Goal: Information Seeking & Learning: Check status

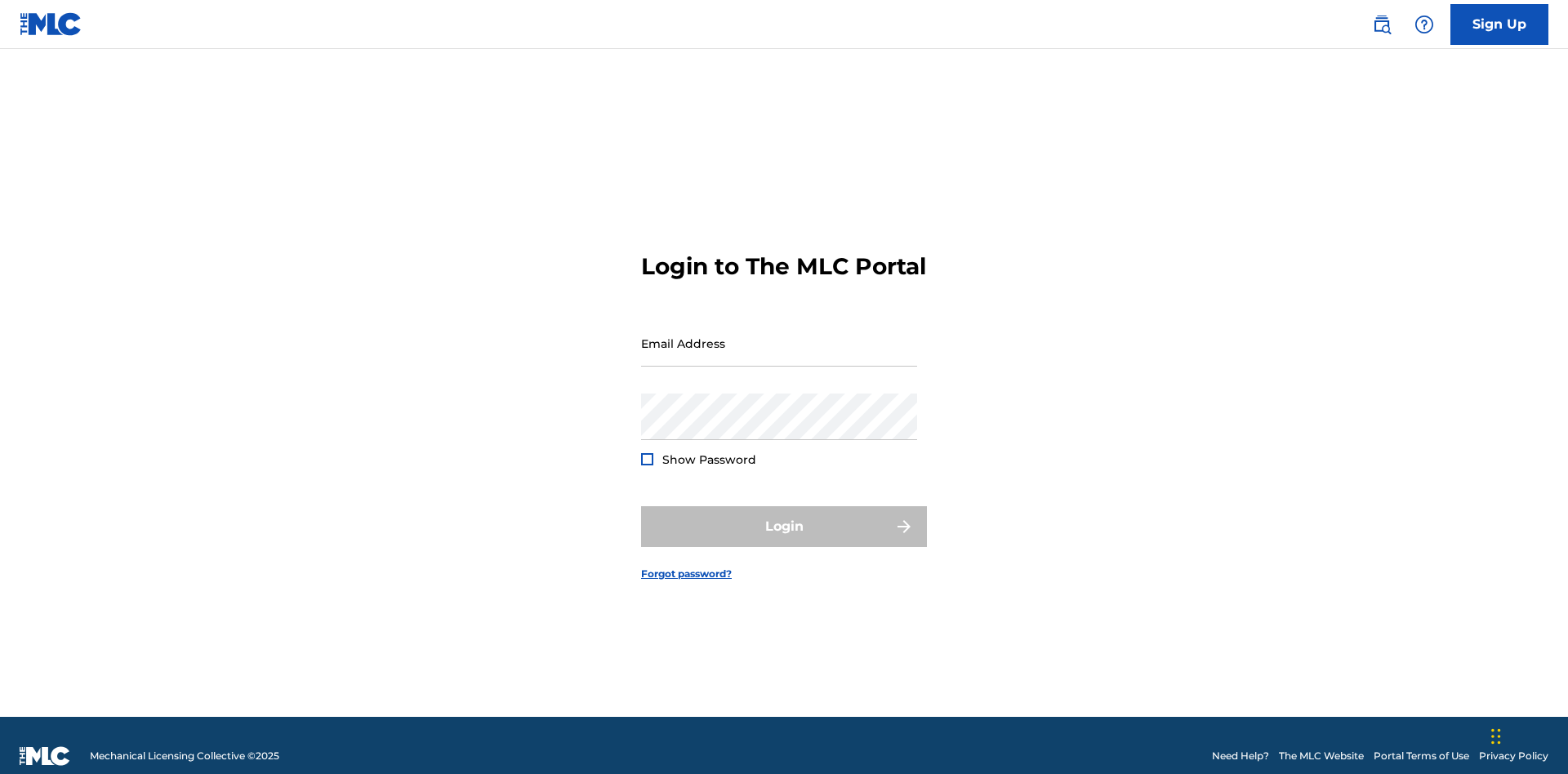
scroll to position [21, 0]
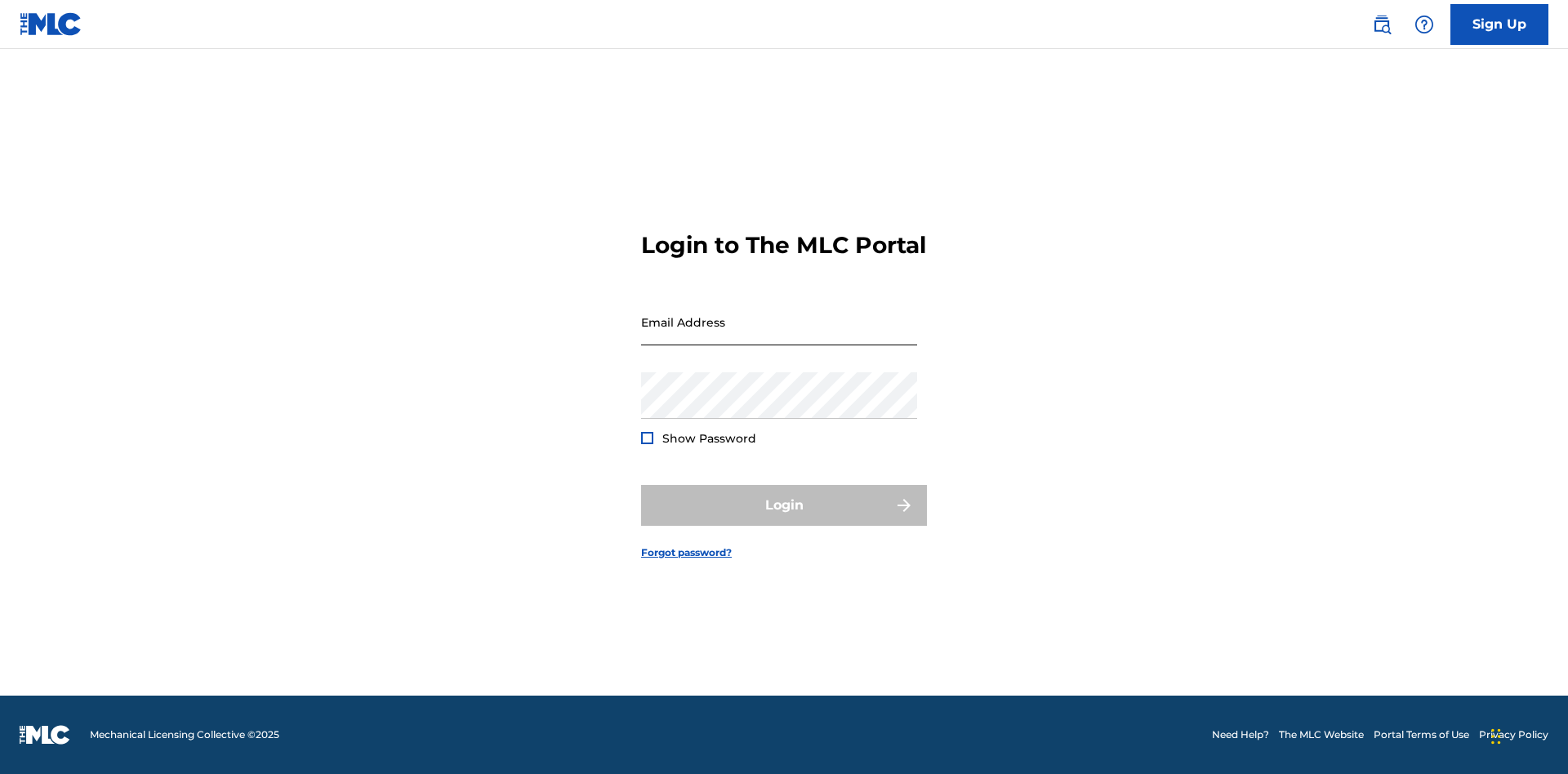
click at [779, 335] on input "Email Address" at bounding box center [779, 322] width 276 height 46
type input "[EMAIL_ADDRESS][DOMAIN_NAME]"
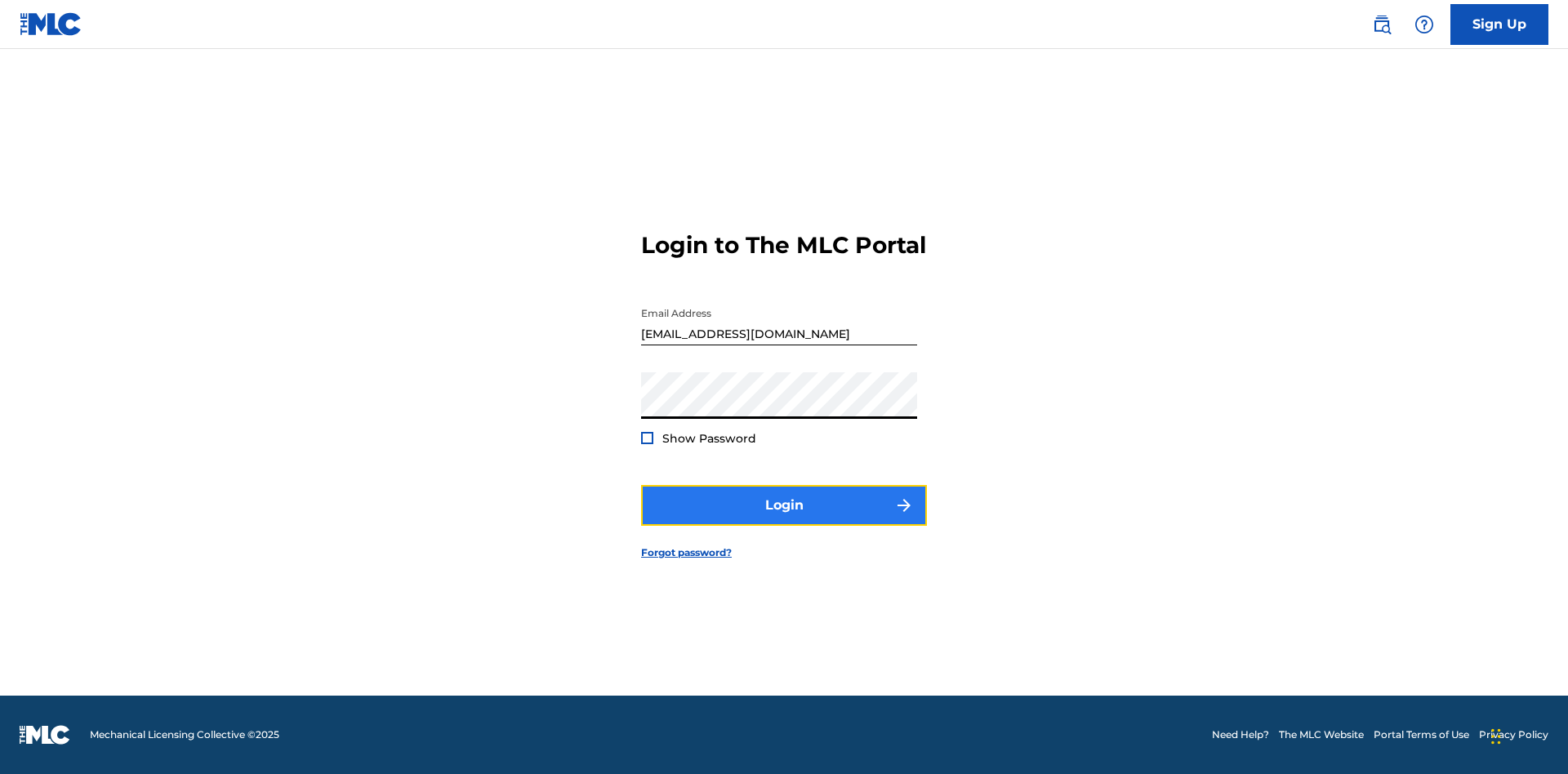
click at [784, 519] on button "Login" at bounding box center [784, 506] width 286 height 41
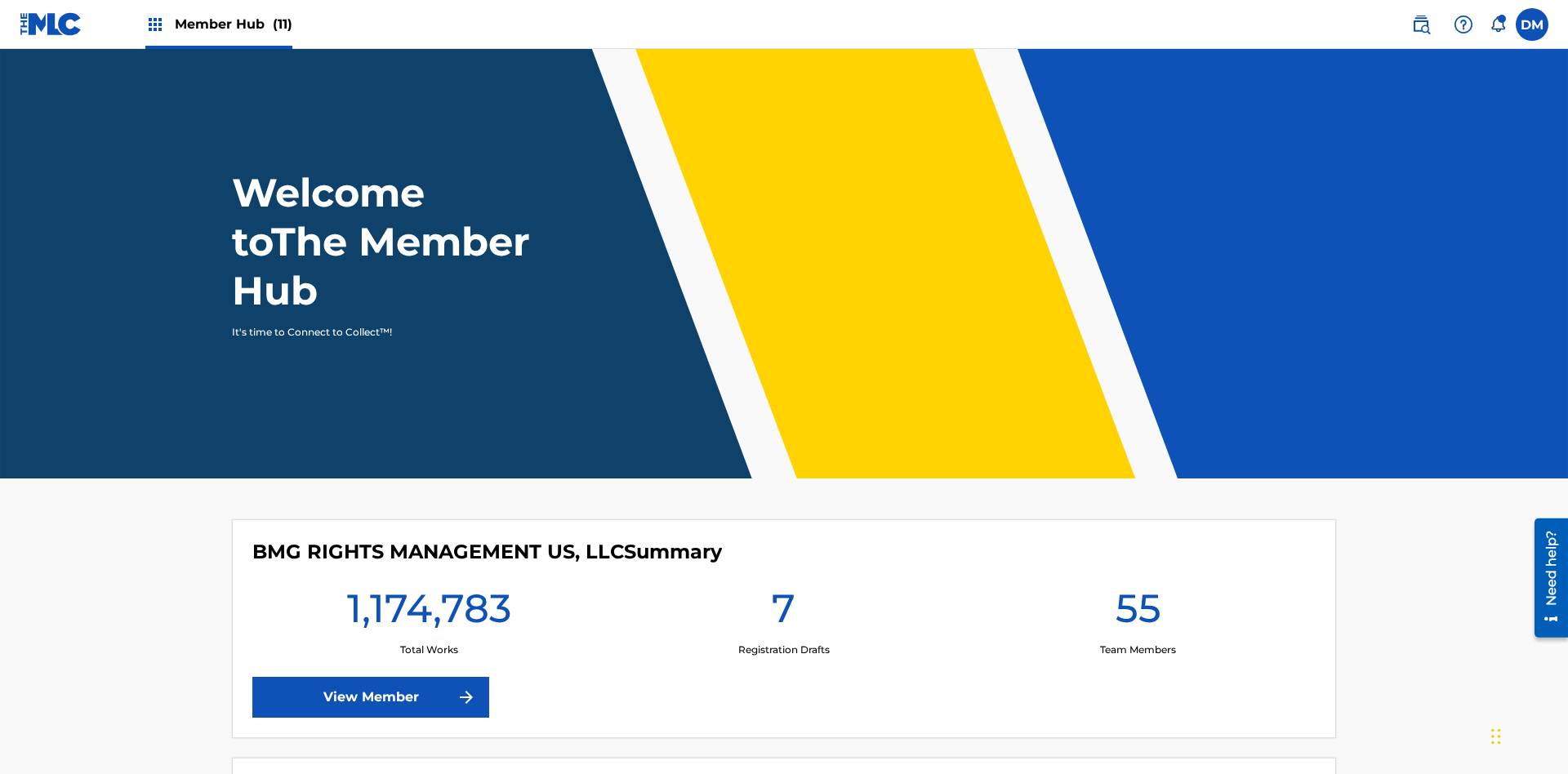
click at [218, 23] on span "Member Hub (11)" at bounding box center [233, 23] width 117 height 18
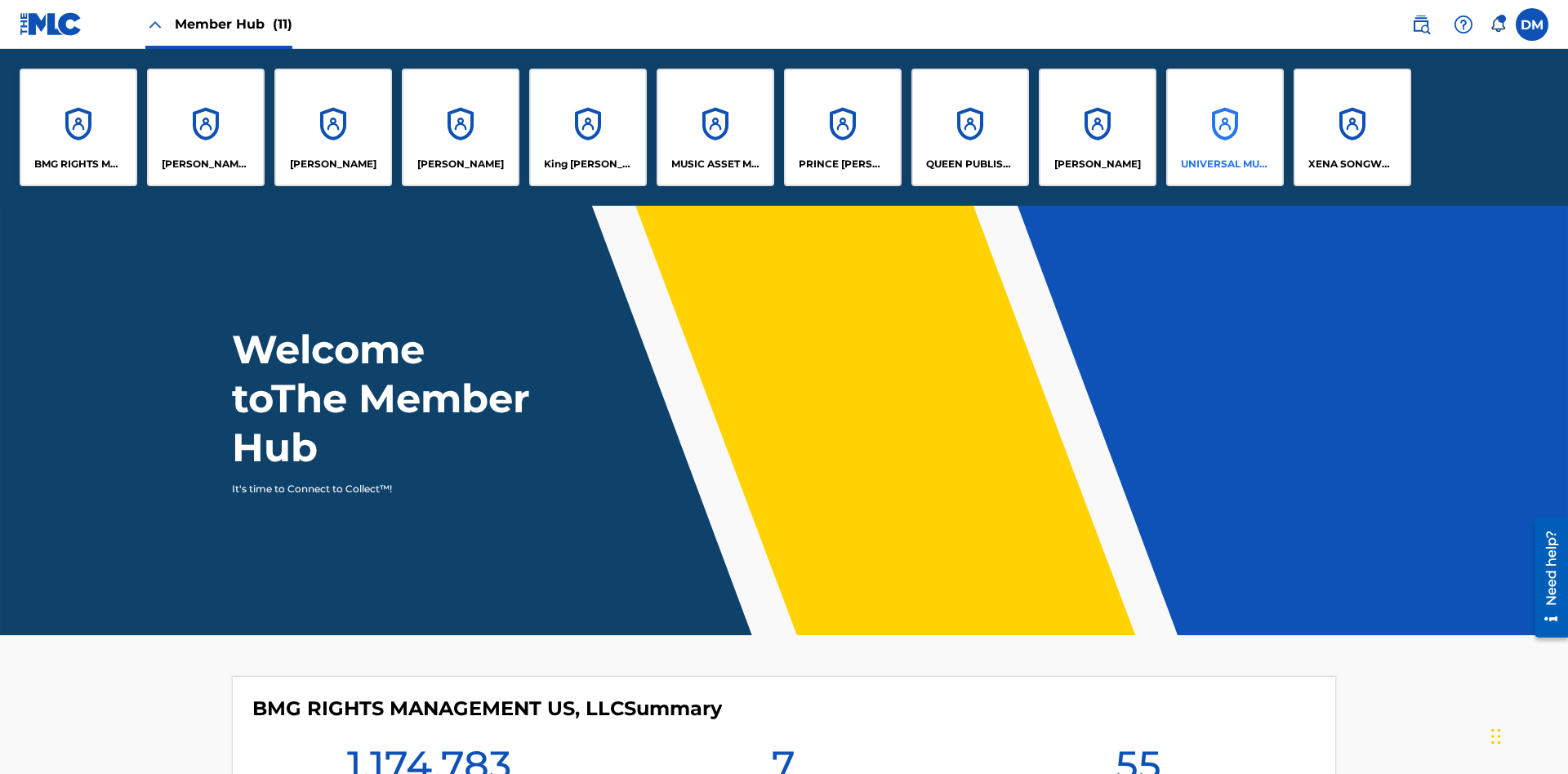
click at [1224, 164] on p "UNIVERSAL MUSIC PUB GROUP" at bounding box center [1226, 164] width 89 height 15
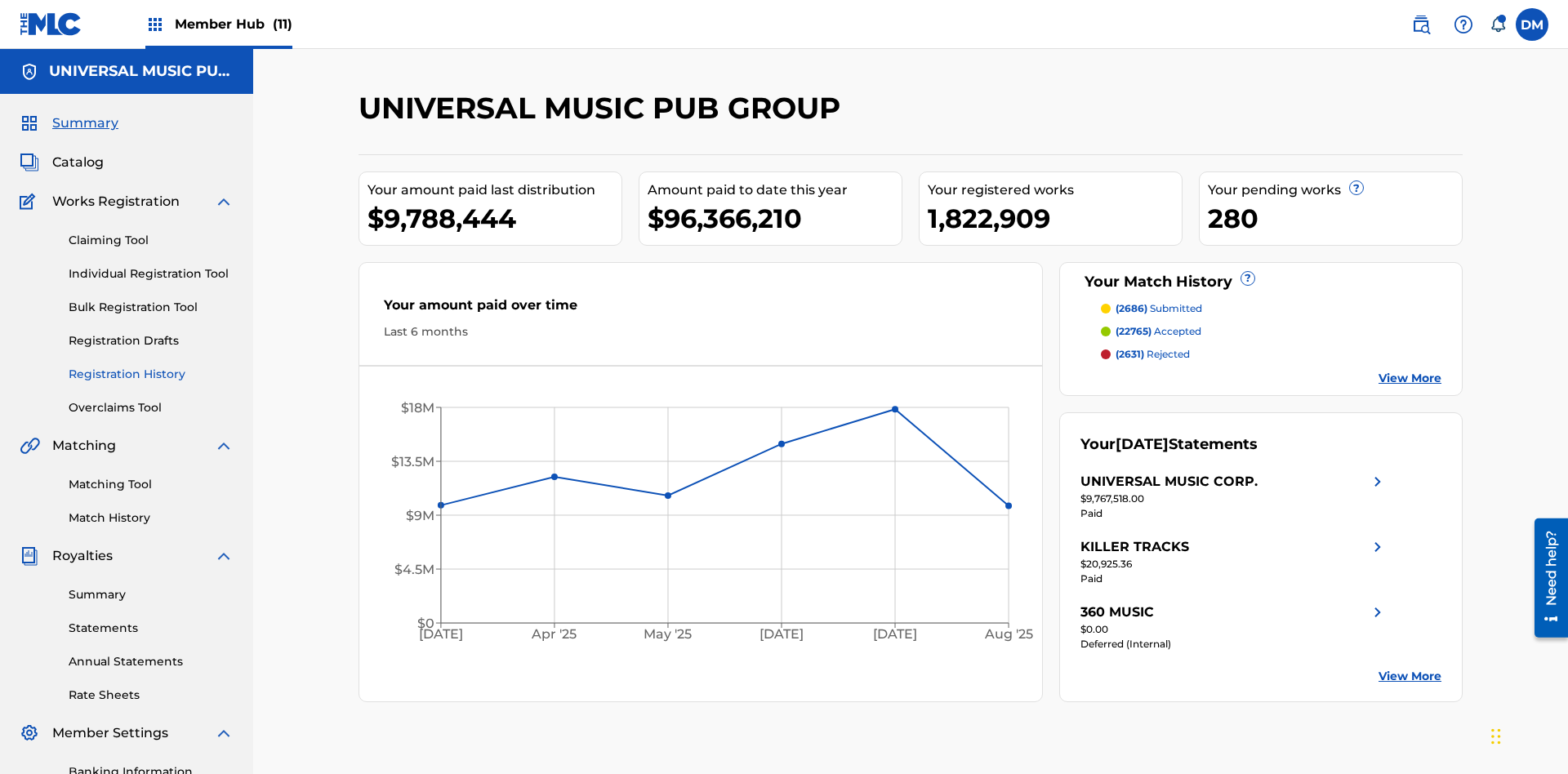
click at [151, 366] on link "Registration History" at bounding box center [151, 375] width 165 height 17
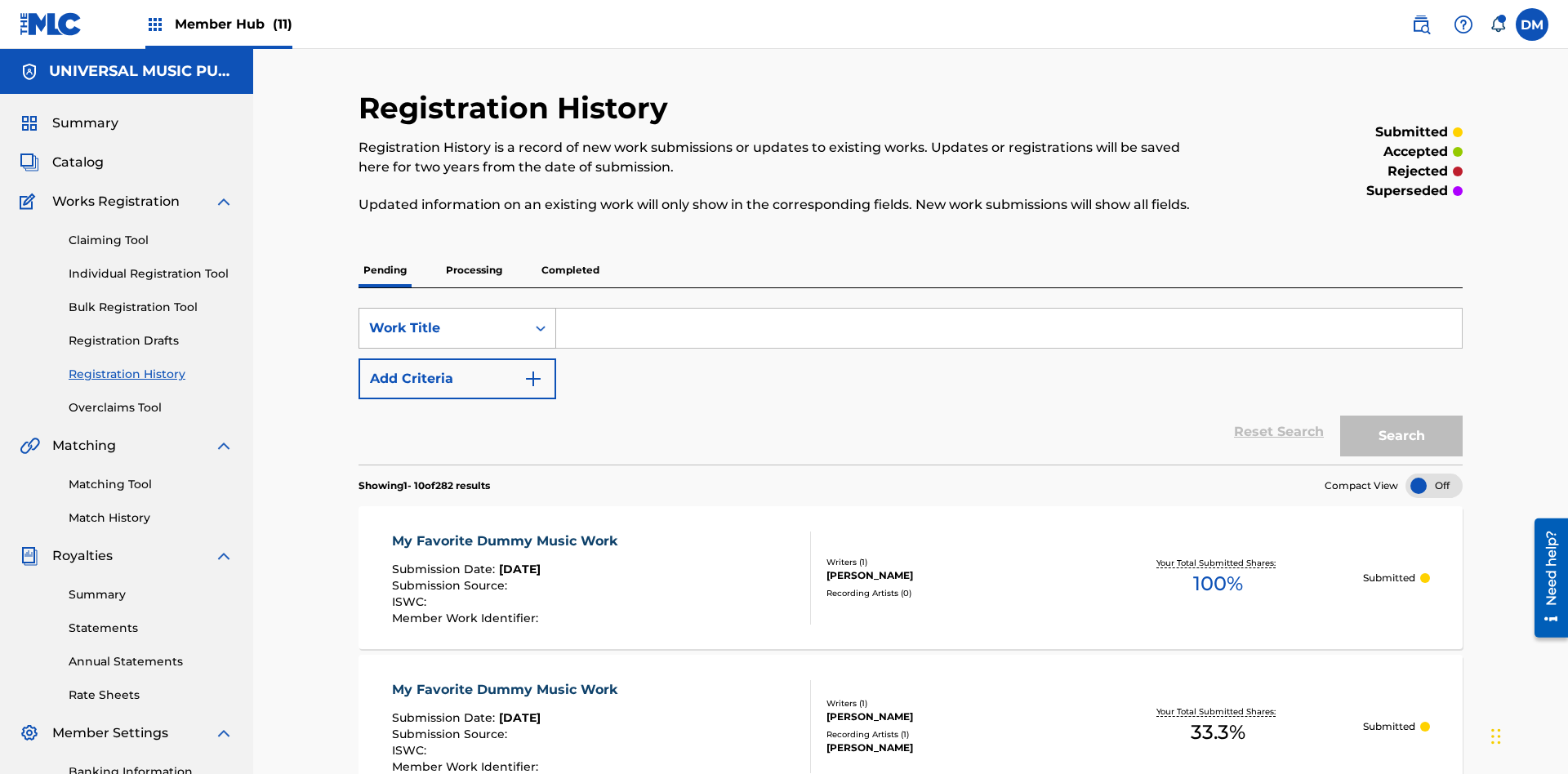
click at [443, 319] on div "Work Title" at bounding box center [443, 328] width 147 height 19
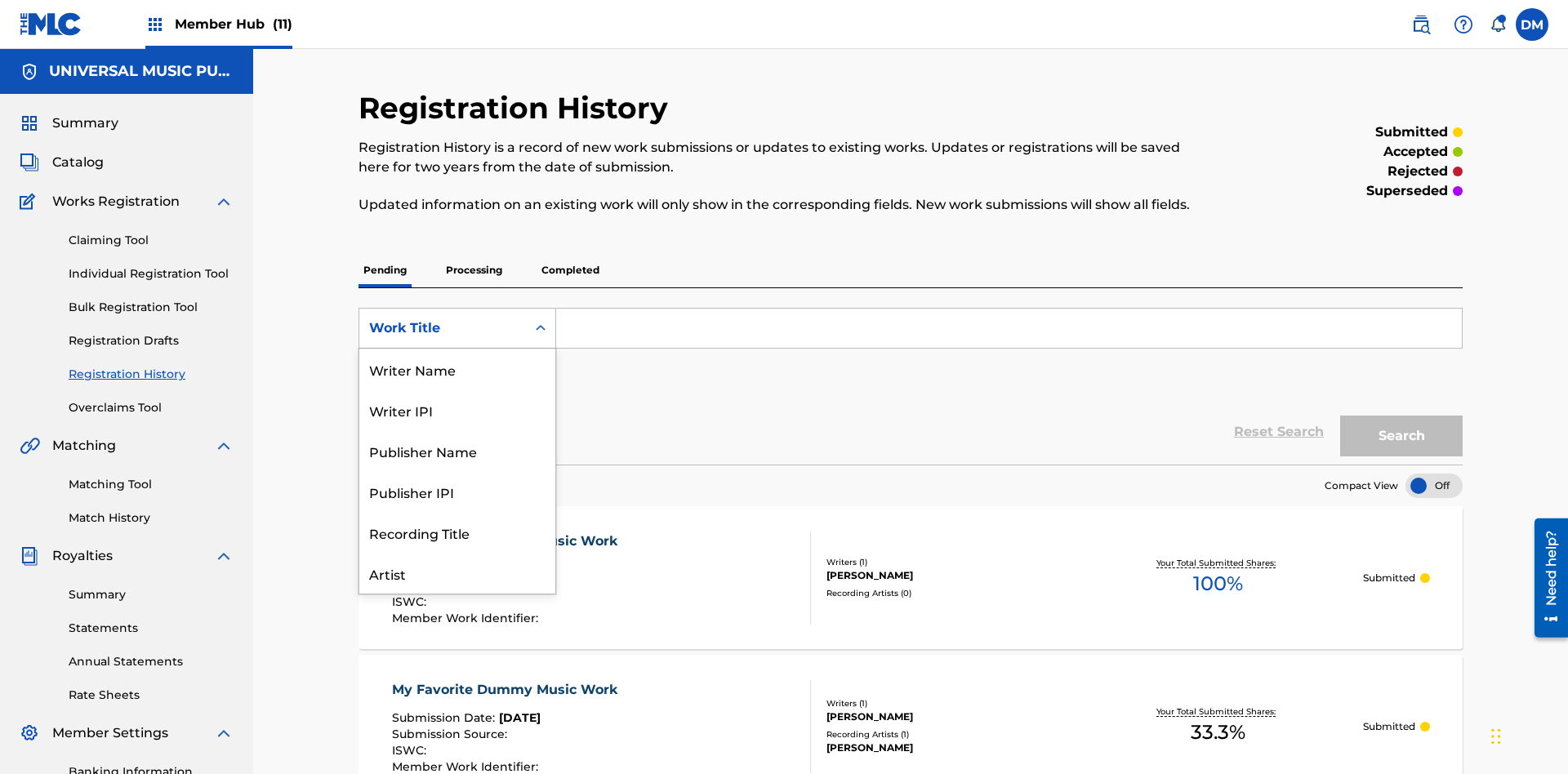
click at [457, 635] on div "Work Title" at bounding box center [457, 655] width 196 height 41
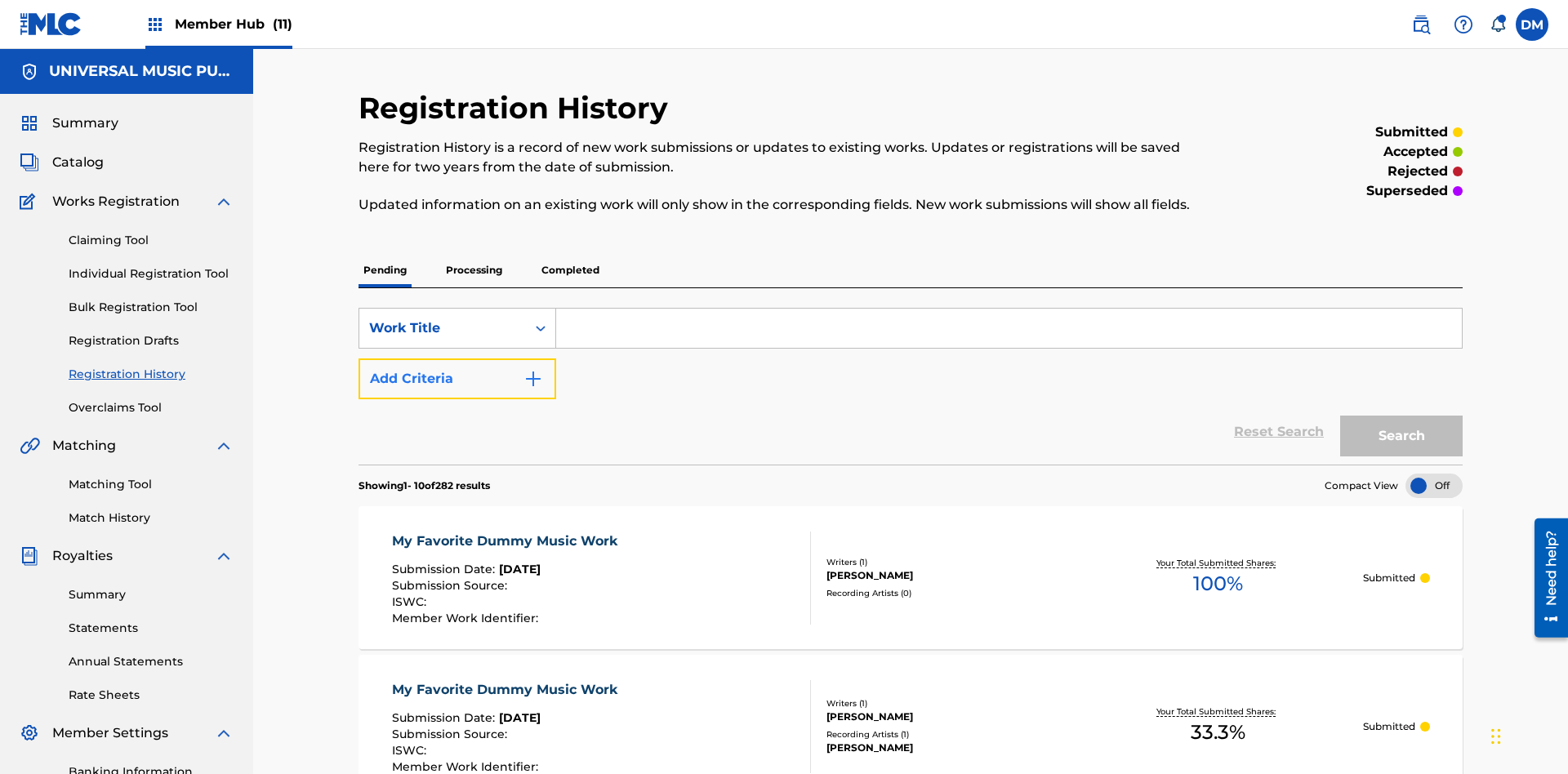
click at [457, 358] on button "Add Criteria" at bounding box center [457, 379] width 198 height 41
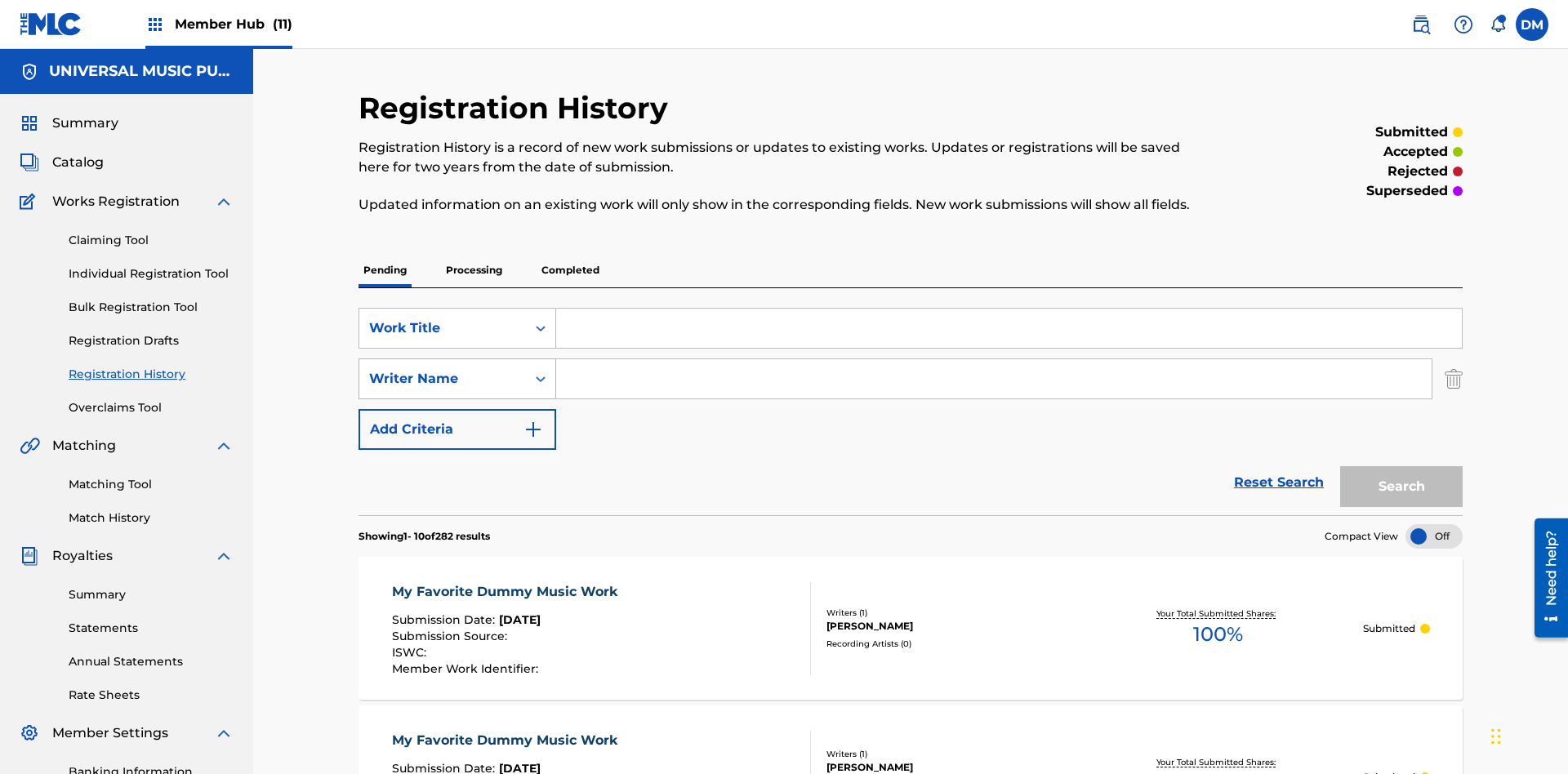
click at [443, 369] on div "Writer Name" at bounding box center [443, 379] width 147 height 19
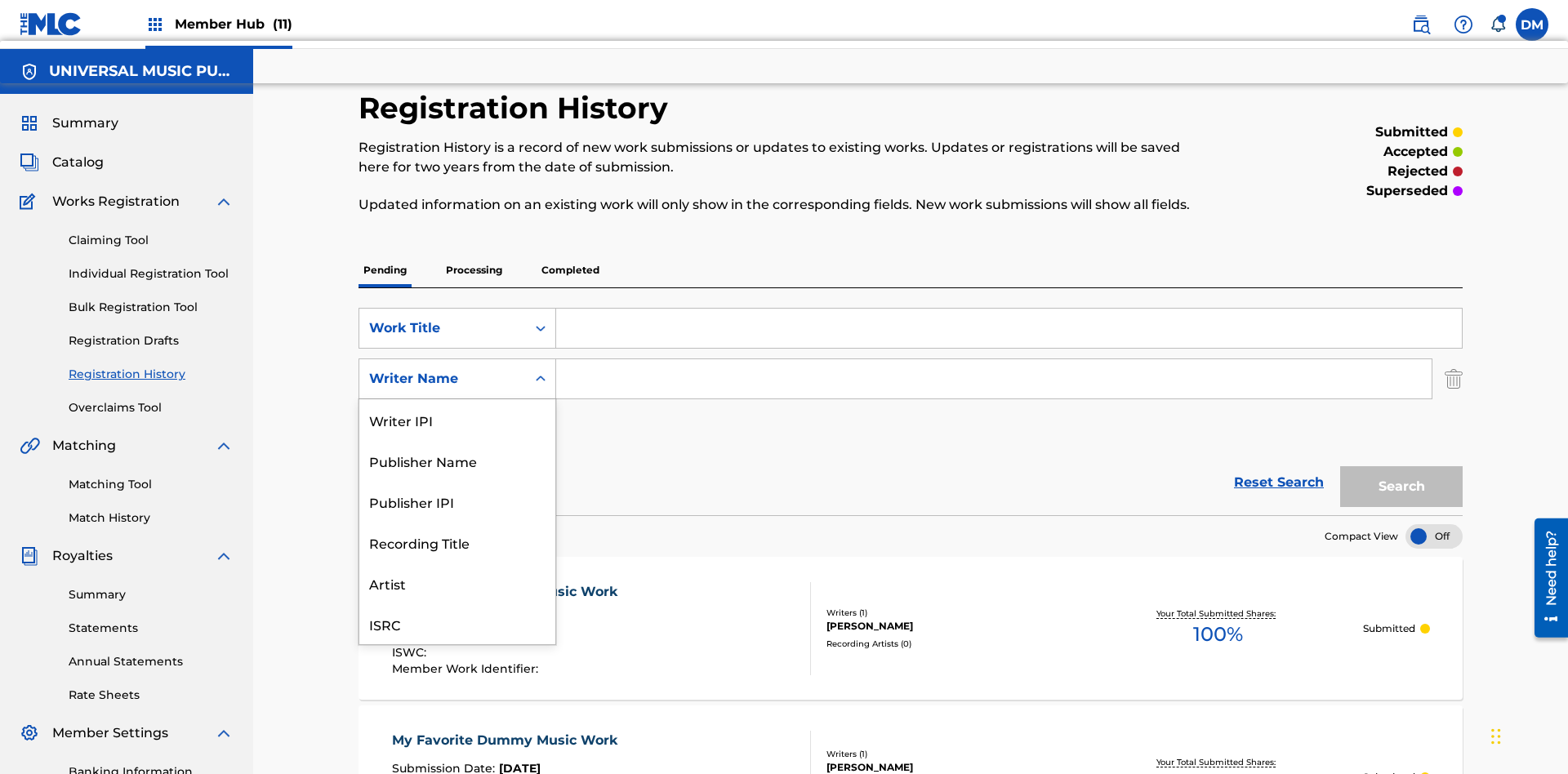
click at [457, 522] on div "Recording Title" at bounding box center [457, 542] width 196 height 41
click at [457, 409] on button "Add Criteria" at bounding box center [457, 429] width 198 height 41
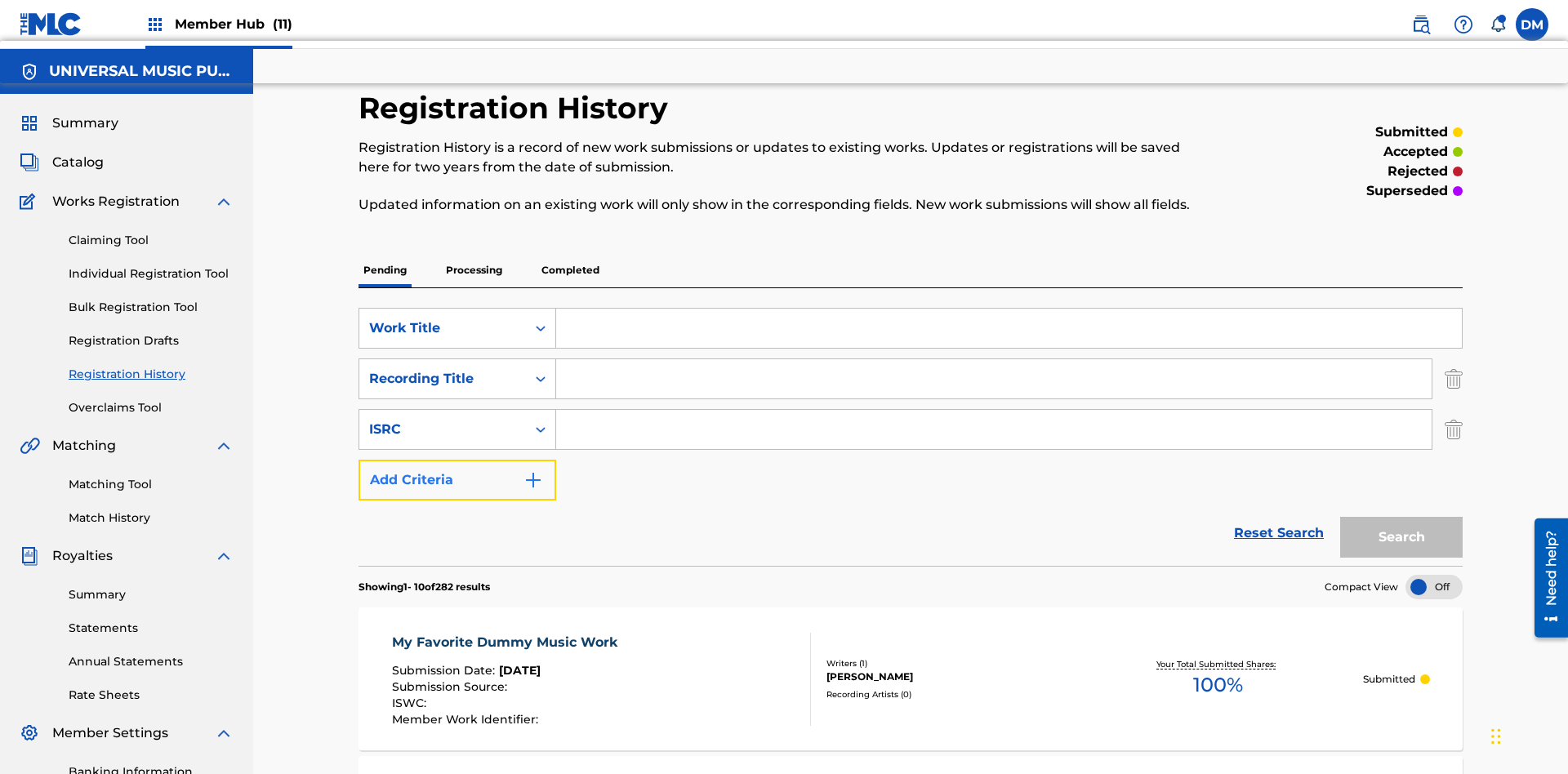
click at [457, 460] on button "Add Criteria" at bounding box center [457, 480] width 198 height 41
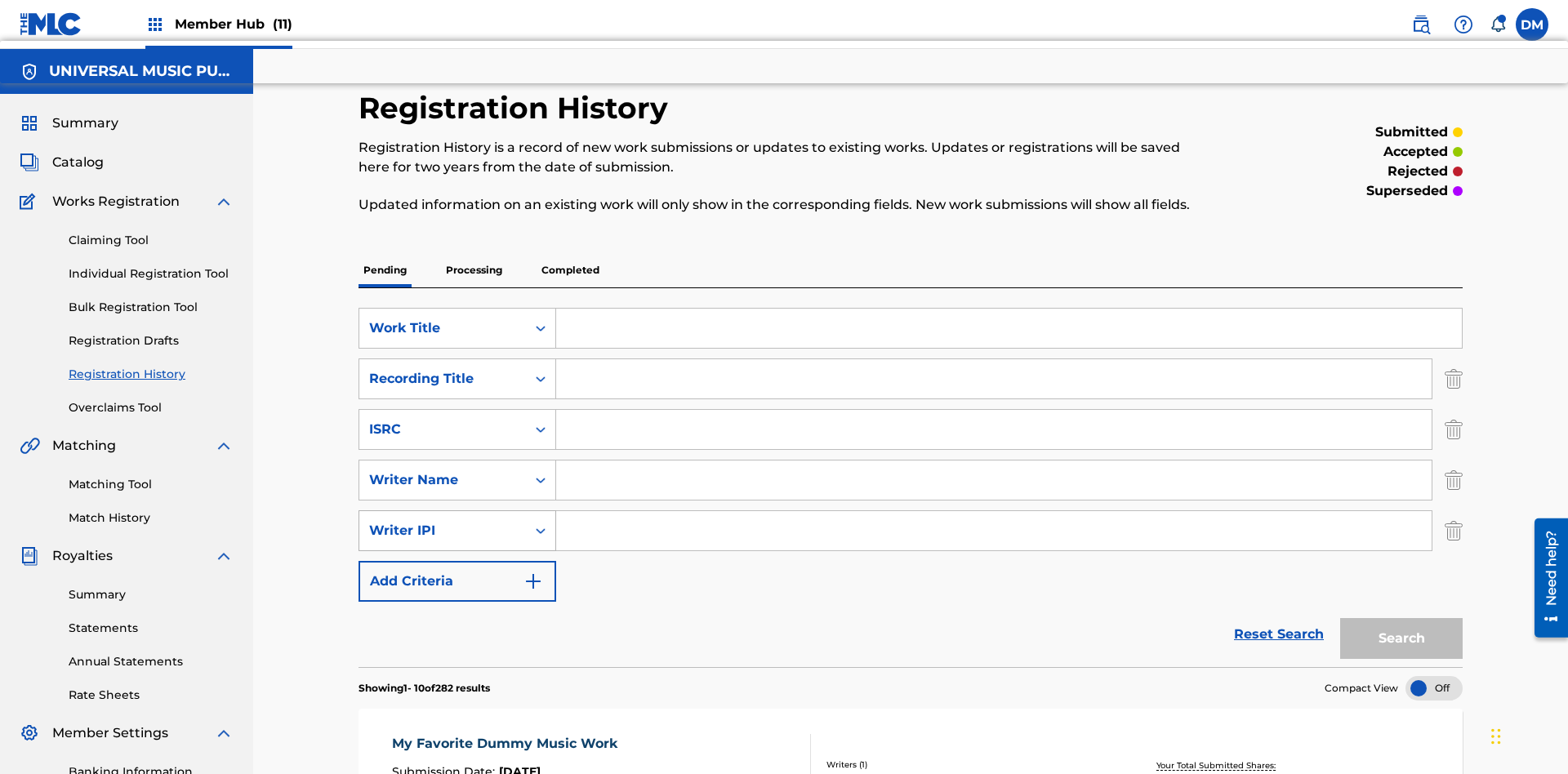
click at [443, 521] on div "Writer IPI" at bounding box center [443, 531] width 147 height 19
click at [457, 561] on button "Add Criteria" at bounding box center [457, 581] width 198 height 41
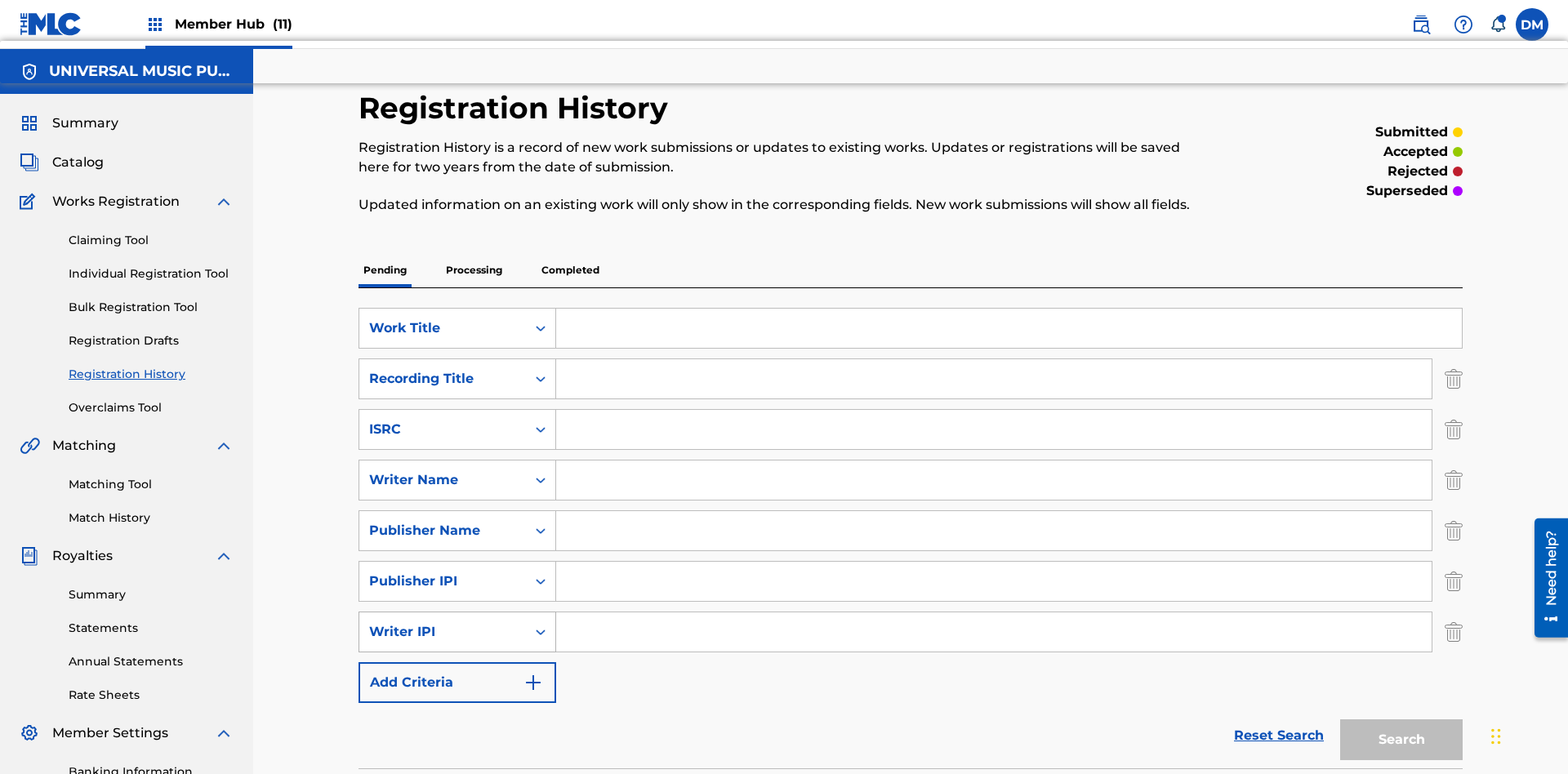
click at [443, 622] on div "Writer IPI" at bounding box center [443, 632] width 147 height 19
click at [457, 663] on button "Add Criteria" at bounding box center [457, 683] width 198 height 41
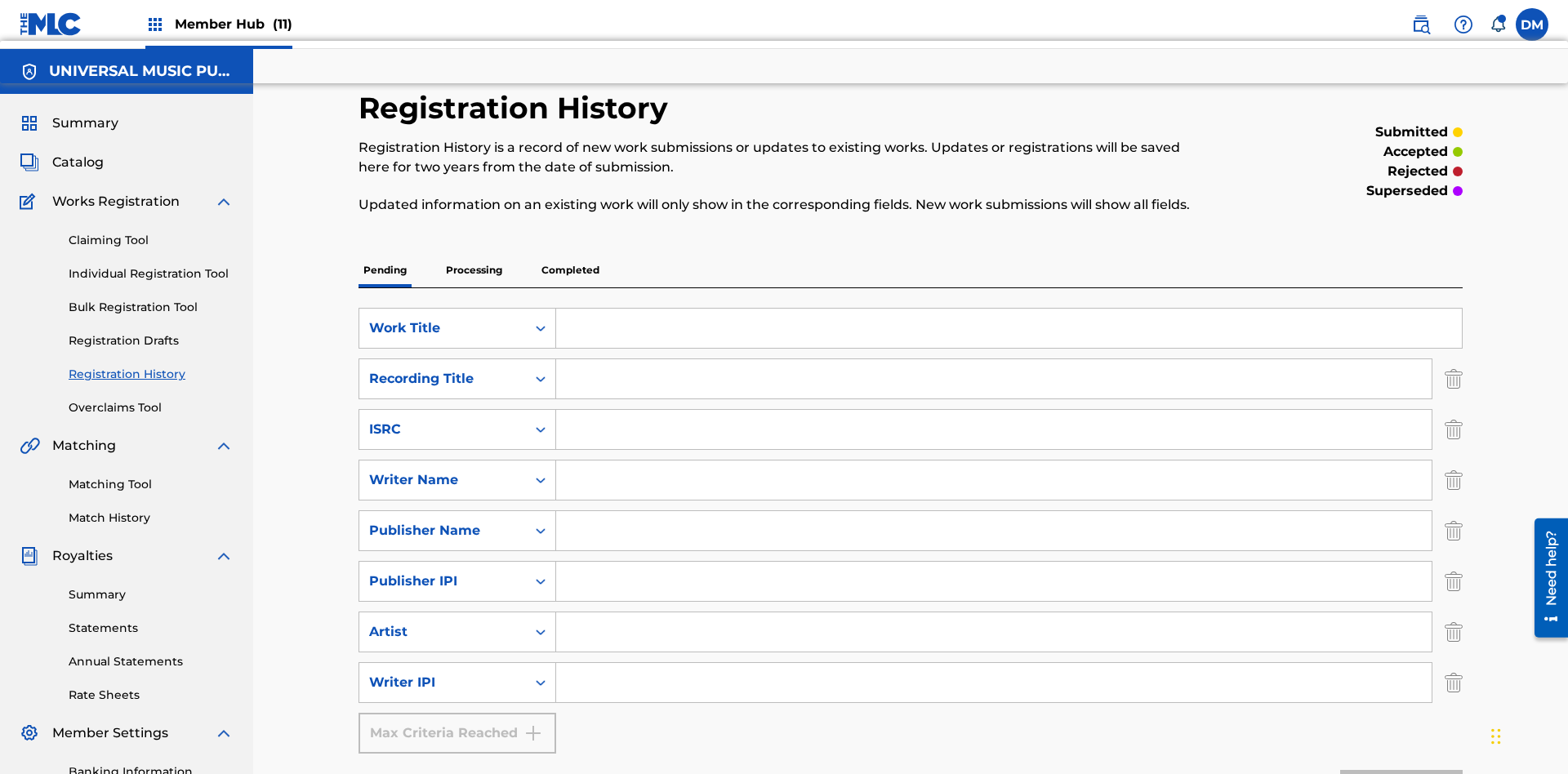
click at [994, 410] on input "Search Form" at bounding box center [994, 429] width 876 height 39
type input "AA3123123123"
click at [1009, 309] on input "Search Form" at bounding box center [1009, 328] width 906 height 39
type input "MY FAVORITE DUMMY MUSIC WORK"
click at [994, 460] on input "Search Form" at bounding box center [994, 480] width 876 height 39
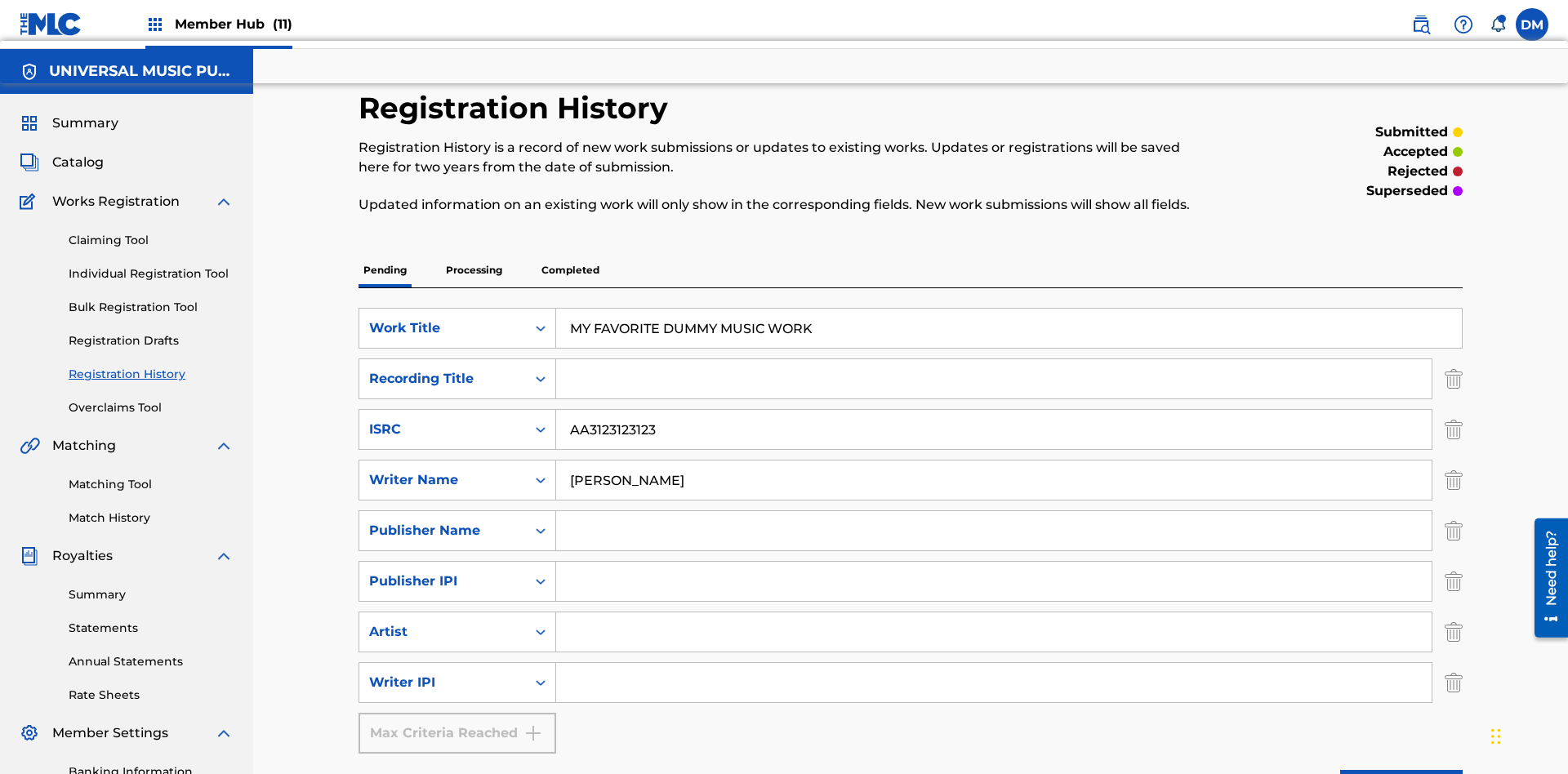
type input "[PERSON_NAME]"
click at [994, 663] on input "Search Form" at bounding box center [994, 682] width 876 height 39
type input "00741807247"
click at [994, 511] on input "Search Form" at bounding box center [994, 531] width 876 height 39
type input "CALACA"
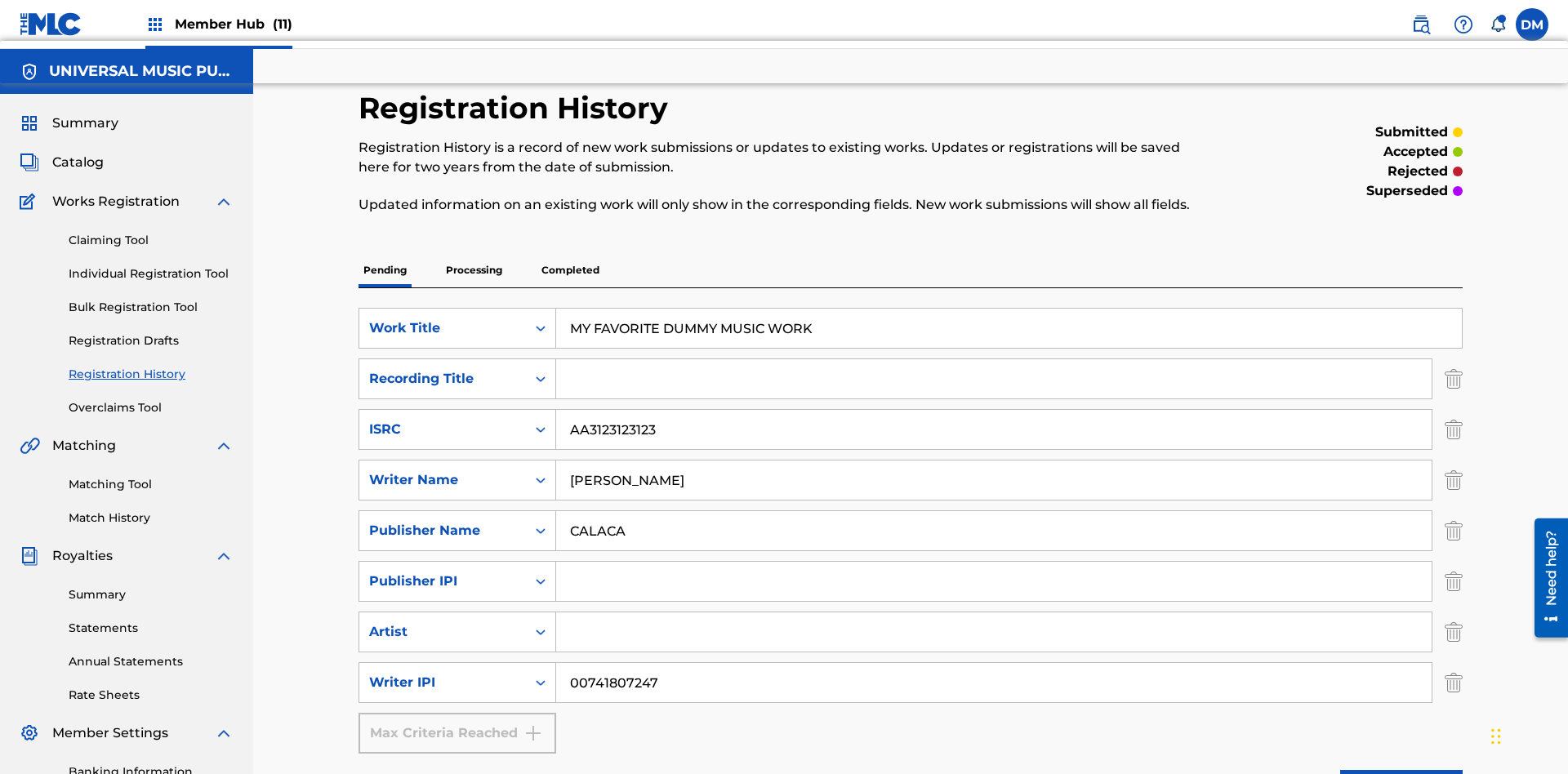
click at [994, 562] on input "Search Form" at bounding box center [994, 581] width 876 height 39
type input "00214463592"
click at [994, 359] on input "Search Form" at bounding box center [994, 379] width 876 height 39
type input "Best Song Ever"
click at [994, 612] on input "Search Form" at bounding box center [994, 632] width 876 height 39
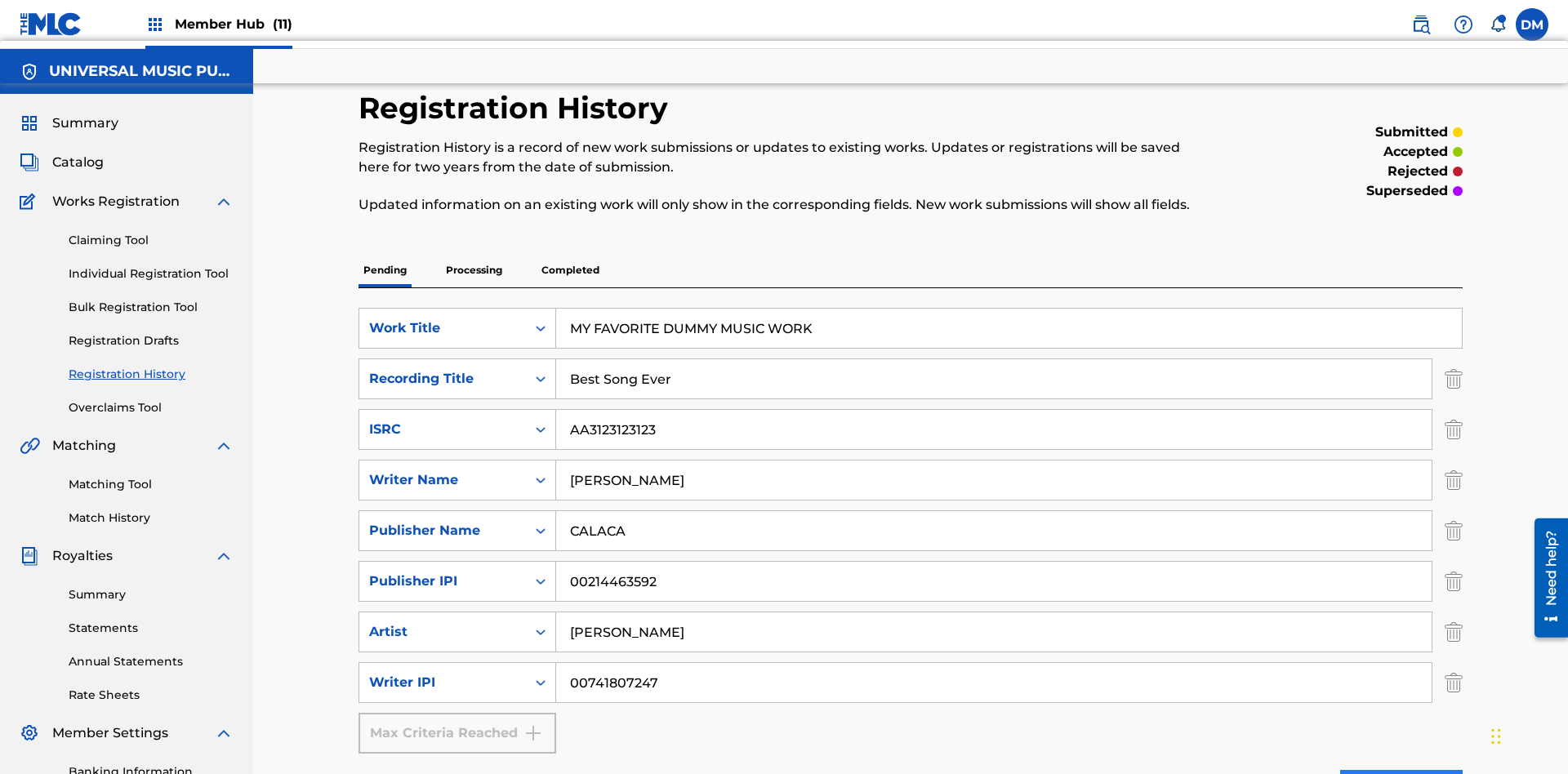
type input "[PERSON_NAME]"
